Goal: Information Seeking & Learning: Learn about a topic

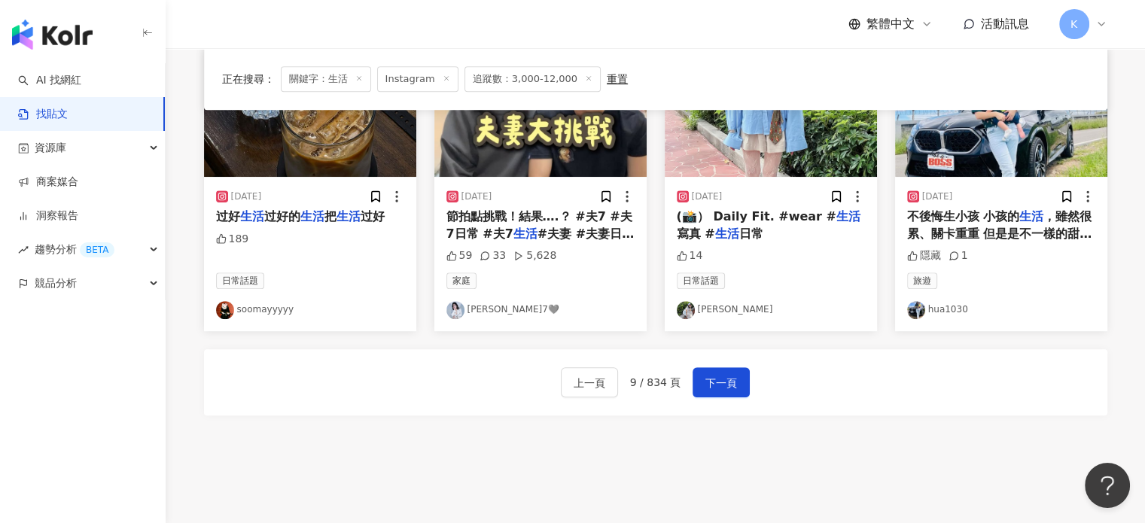
scroll to position [843, 0]
click at [717, 374] on span "下一頁" at bounding box center [721, 383] width 32 height 18
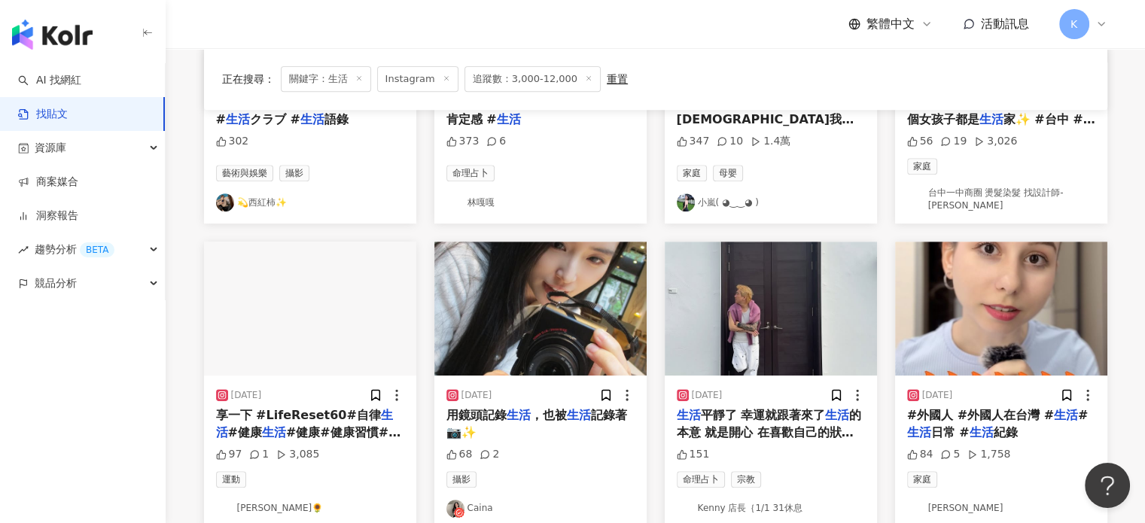
scroll to position [542, 0]
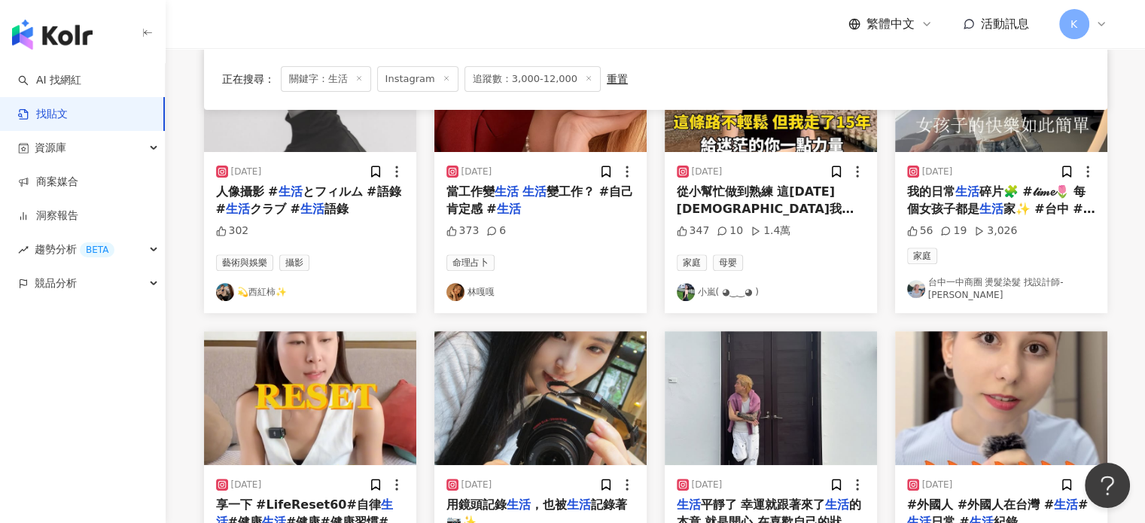
click at [353, 385] on img at bounding box center [310, 398] width 212 height 134
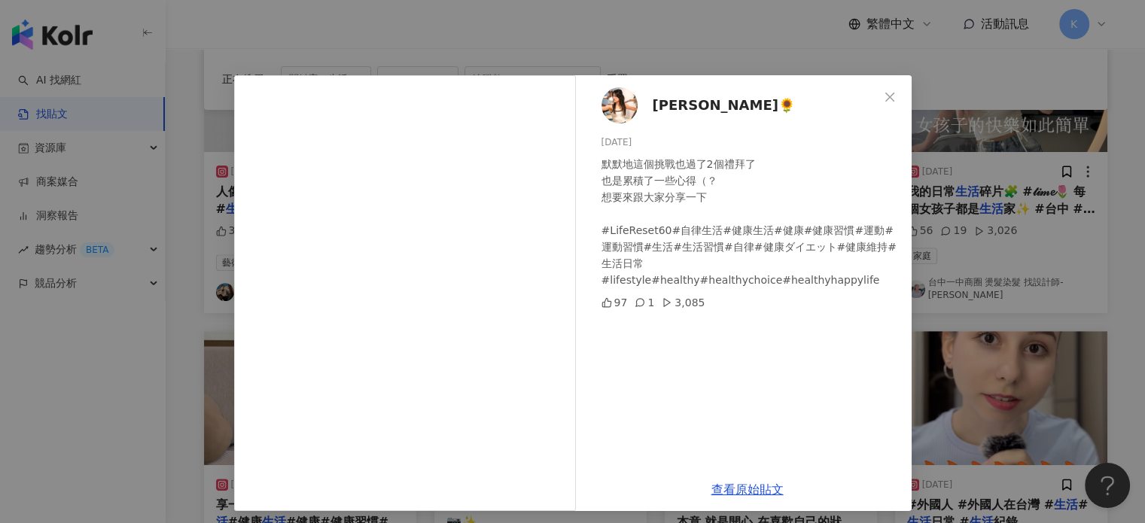
drag, startPoint x: 635, startPoint y: 107, endPoint x: 615, endPoint y: 107, distance: 20.3
click at [633, 107] on div "[PERSON_NAME]🌻 [DATE] 默默地這個挑戰也過了2個禮拜了 也是累積了一些心得（？ 想要來跟大家分享一下 #LifeReset60#自律生活#…" at bounding box center [747, 271] width 328 height 393
click at [608, 107] on img at bounding box center [619, 105] width 36 height 36
click at [885, 91] on icon "close" at bounding box center [890, 97] width 12 height 12
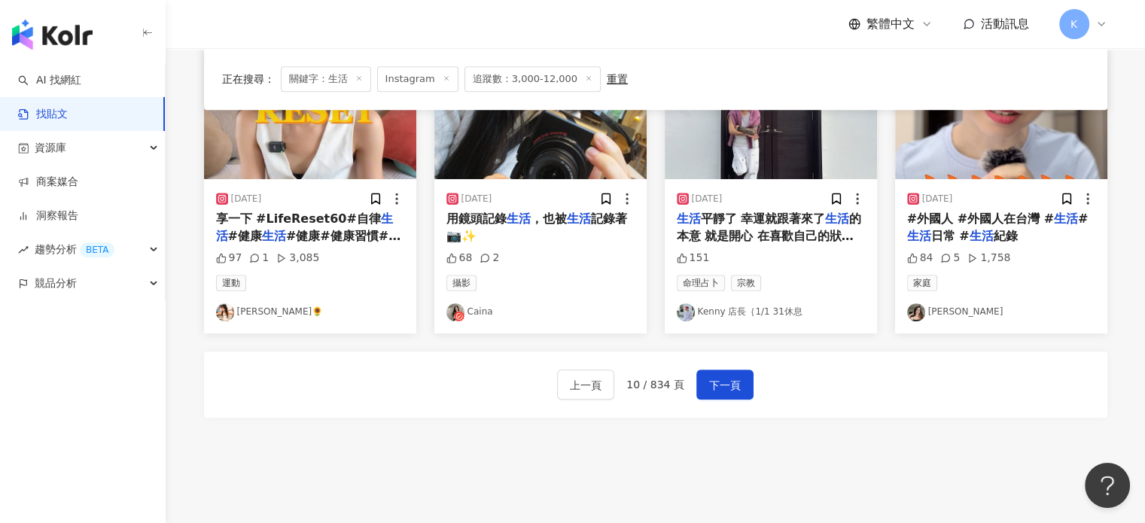
scroll to position [843, 0]
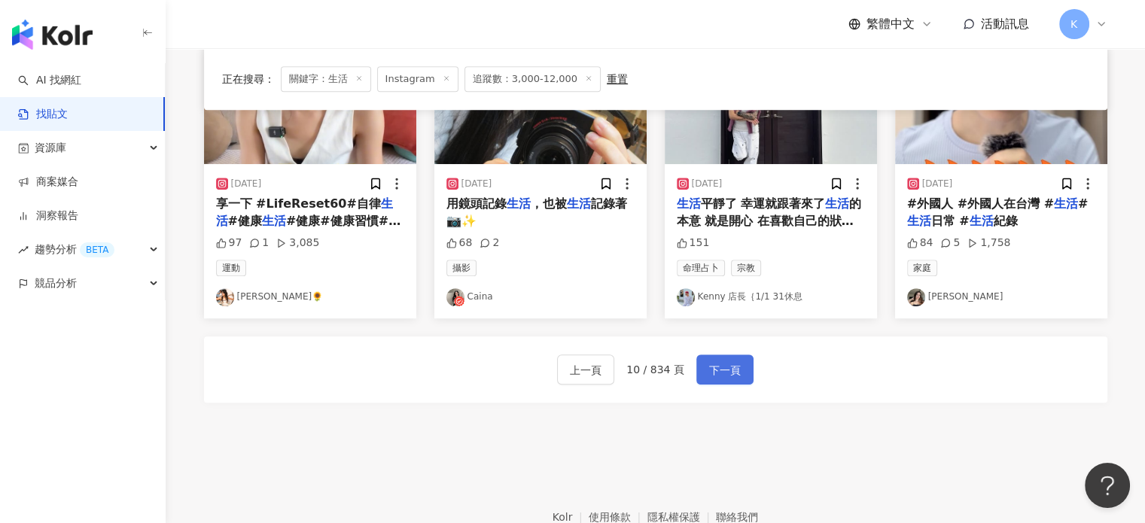
click at [720, 361] on span "下一頁" at bounding box center [725, 370] width 32 height 18
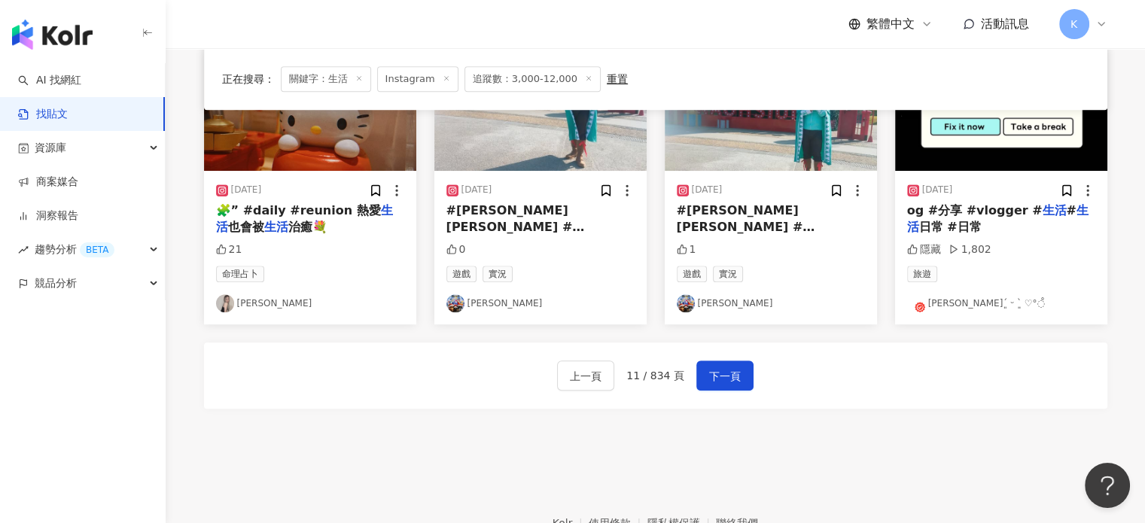
scroll to position [918, 0]
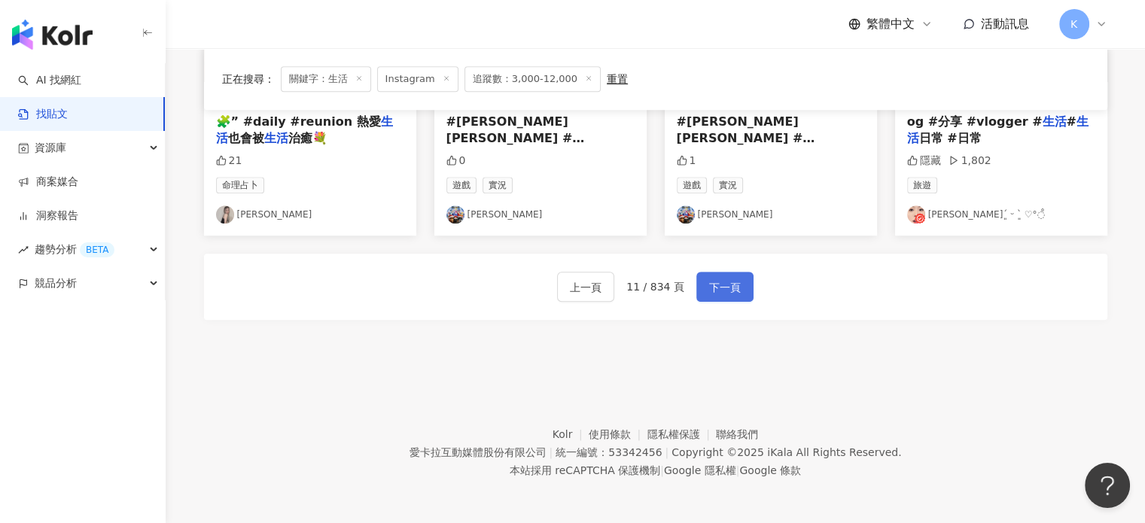
click at [717, 289] on span "下一頁" at bounding box center [725, 287] width 32 height 18
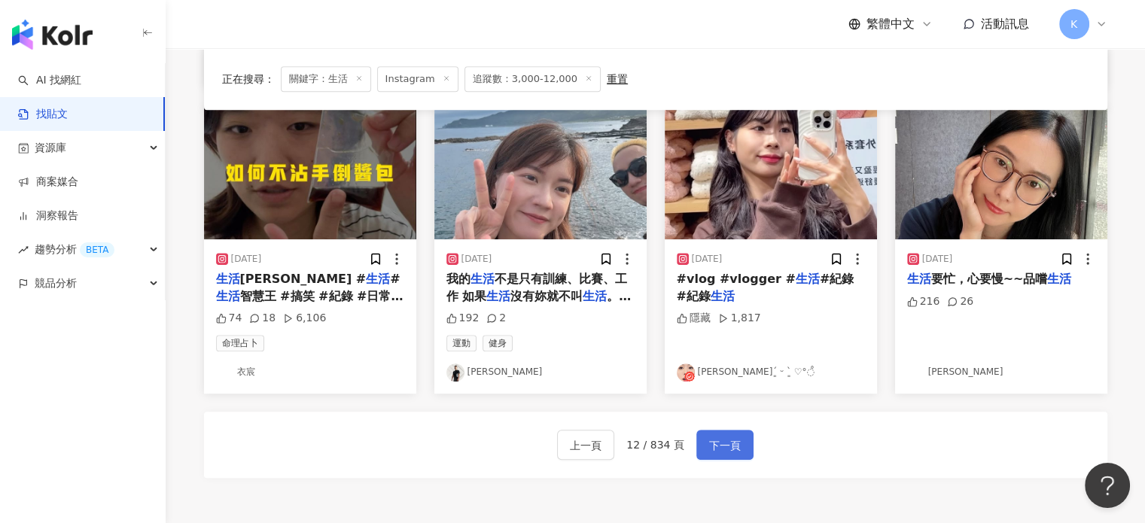
scroll to position [617, 0]
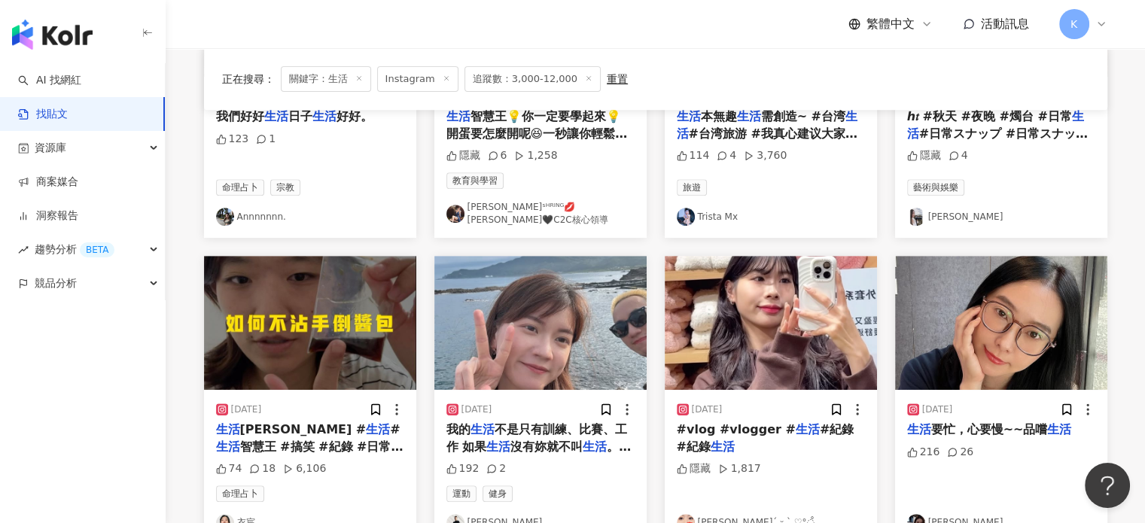
click at [717, 289] on img at bounding box center [771, 323] width 212 height 134
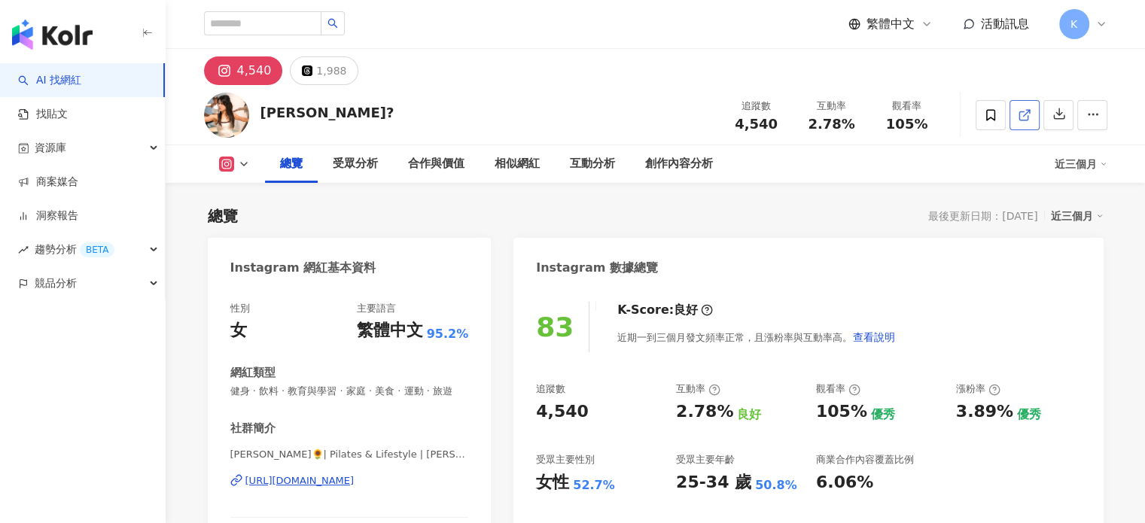
click at [1024, 108] on icon at bounding box center [1025, 115] width 14 height 14
